Goal: Task Accomplishment & Management: Use online tool/utility

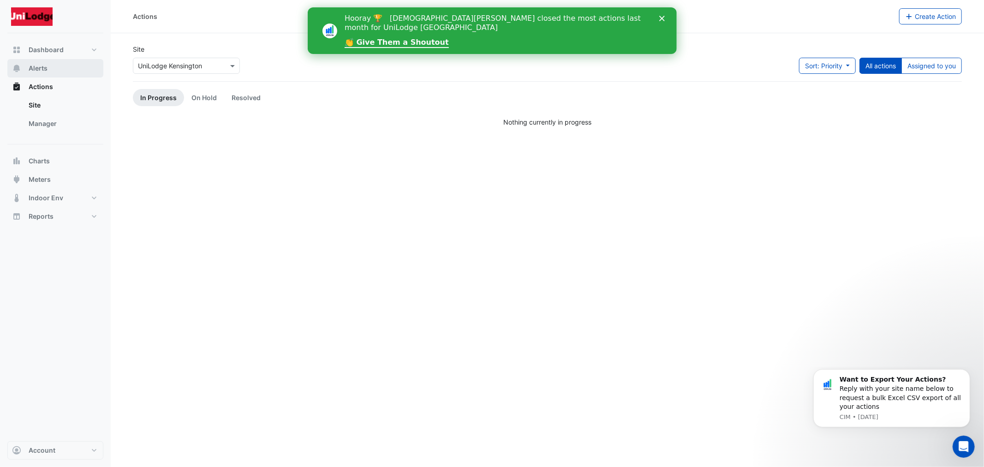
click at [38, 70] on span "Alerts" at bounding box center [38, 68] width 19 height 9
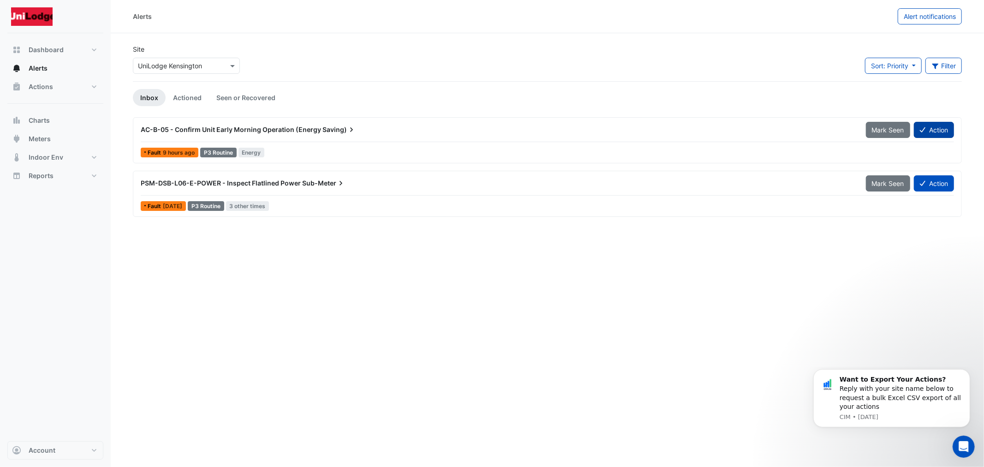
click at [925, 126] on button "Action" at bounding box center [934, 130] width 40 height 16
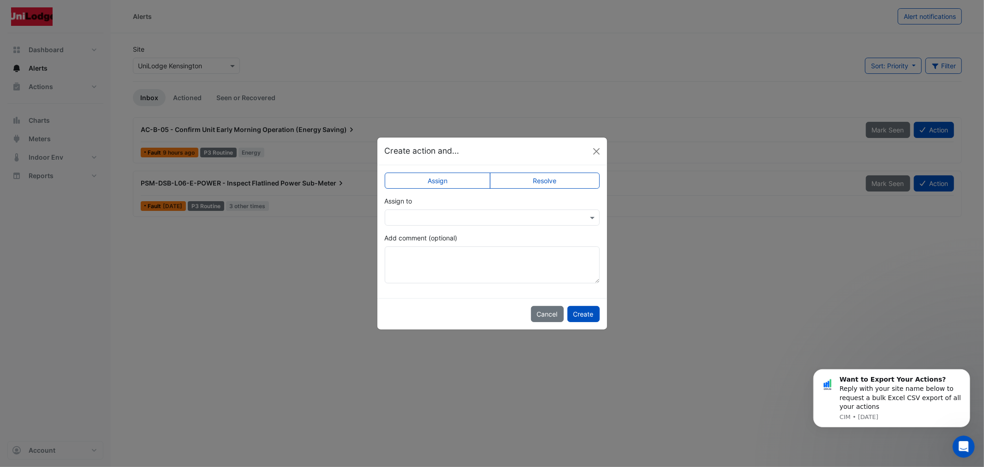
click at [561, 189] on div "Assign Resolve Assign to Add comment (optional)" at bounding box center [492, 231] width 230 height 133
click at [561, 190] on div "Assign Resolve Assign to Add comment (optional)" at bounding box center [492, 231] width 230 height 133
click at [561, 183] on label "Resolve" at bounding box center [545, 181] width 110 height 16
click at [592, 314] on button "Create" at bounding box center [583, 314] width 32 height 16
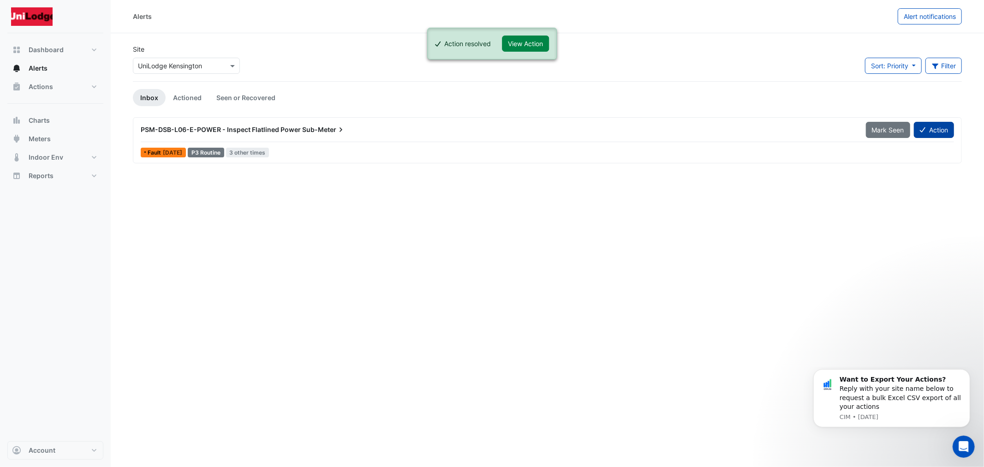
click at [951, 123] on div "Action" at bounding box center [934, 130] width 40 height 16
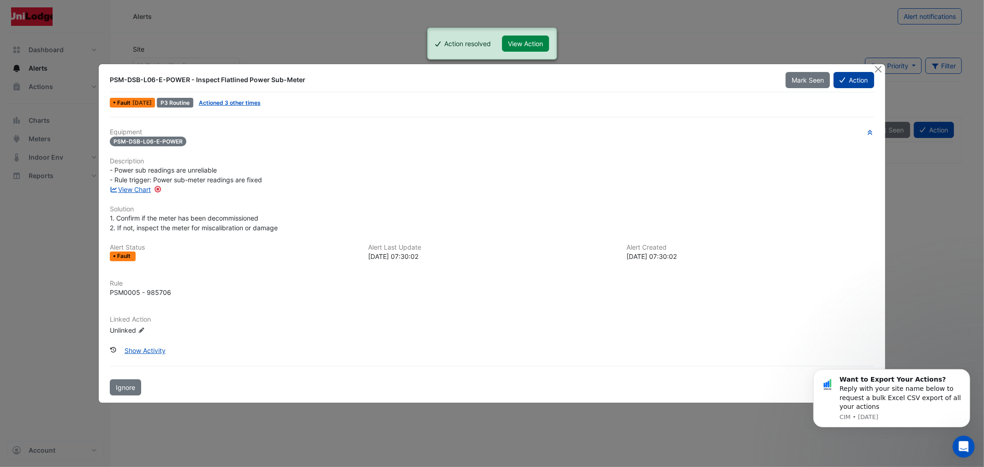
click at [841, 78] on icon at bounding box center [843, 80] width 6 height 6
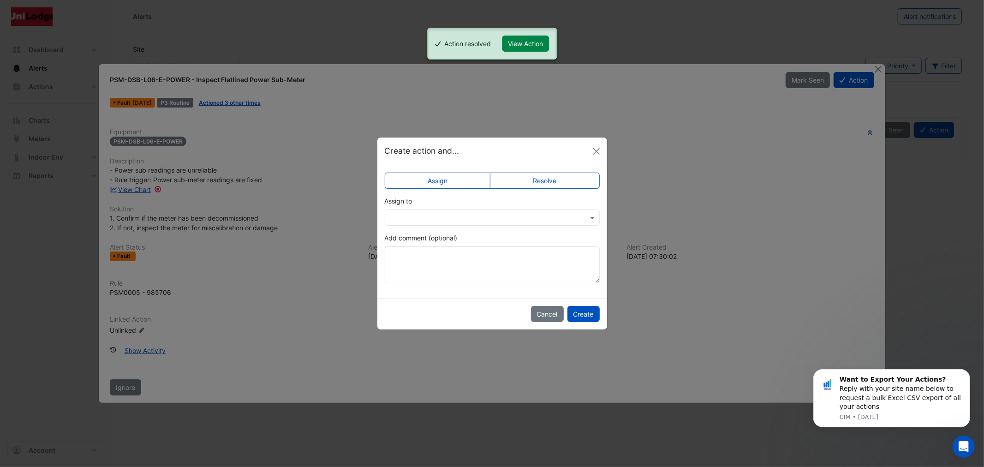
click at [547, 179] on label "Resolve" at bounding box center [545, 181] width 110 height 16
click at [577, 315] on button "Create" at bounding box center [583, 314] width 32 height 16
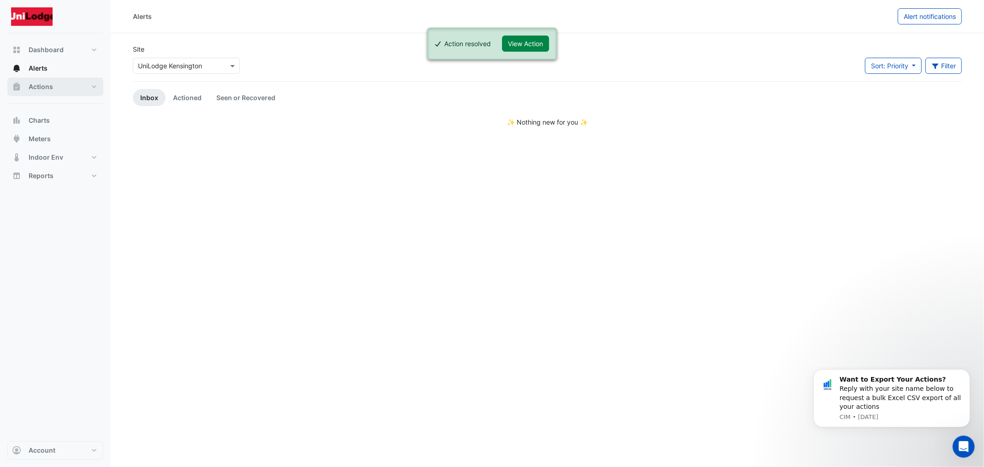
click at [35, 88] on span "Actions" at bounding box center [41, 86] width 24 height 9
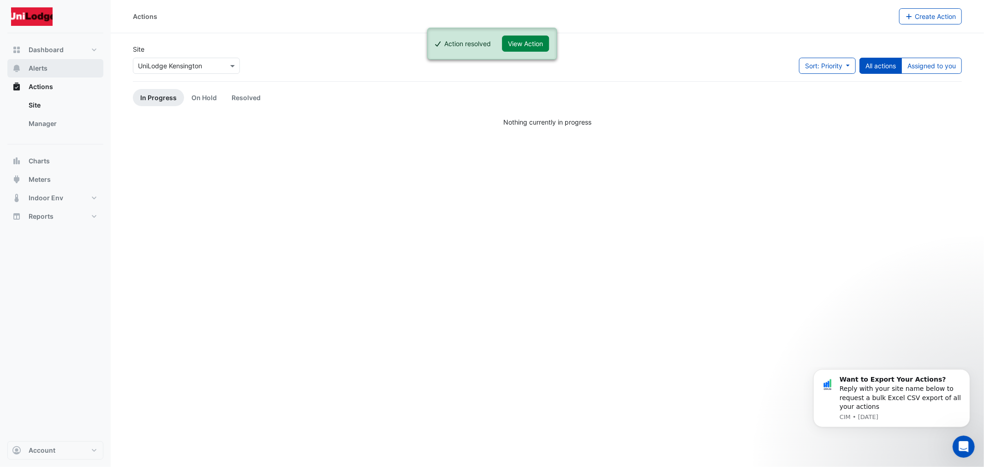
click at [37, 68] on span "Alerts" at bounding box center [38, 68] width 19 height 9
